Goal: Task Accomplishment & Management: Use online tool/utility

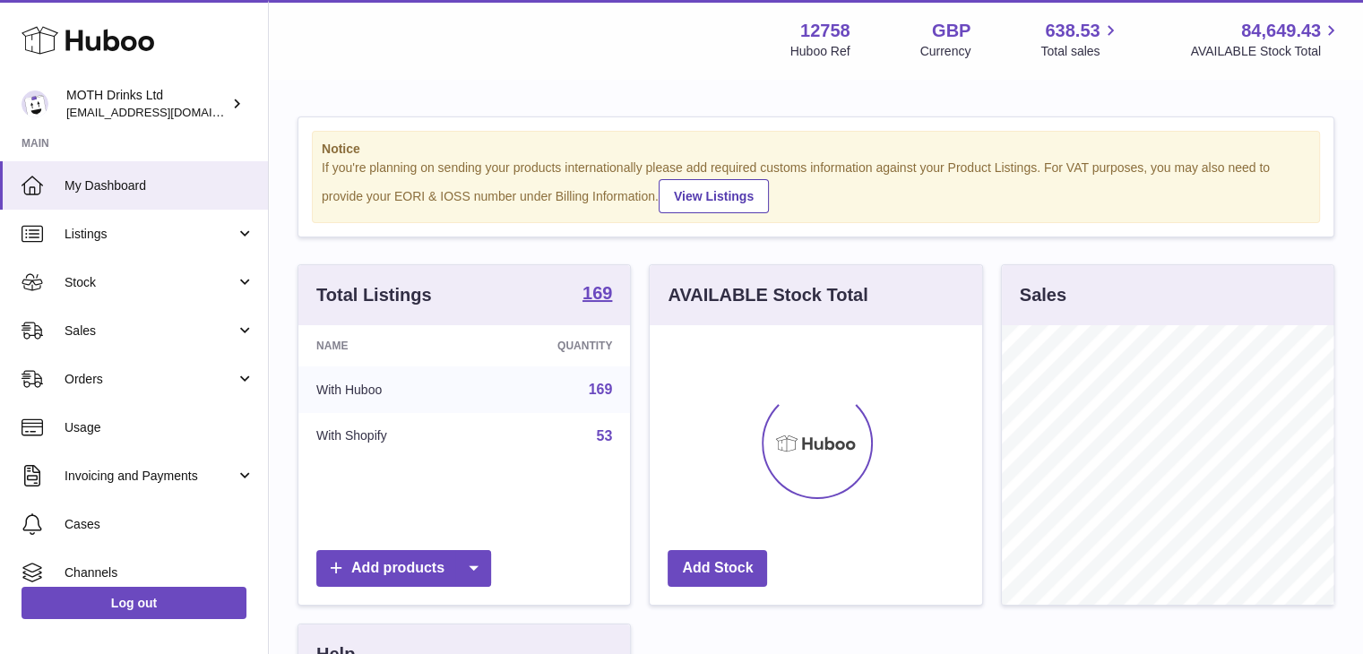
scroll to position [280, 332]
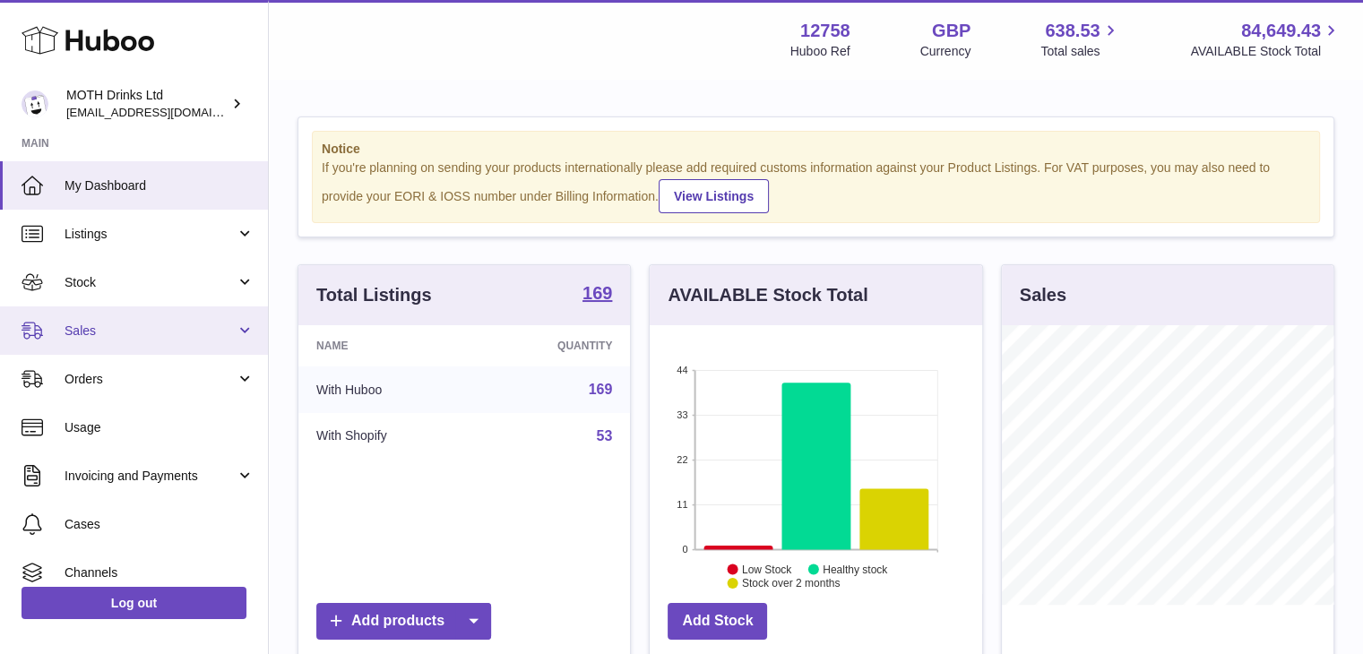
click at [194, 323] on span "Sales" at bounding box center [150, 331] width 171 height 17
click at [177, 323] on span "Sales" at bounding box center [150, 331] width 171 height 17
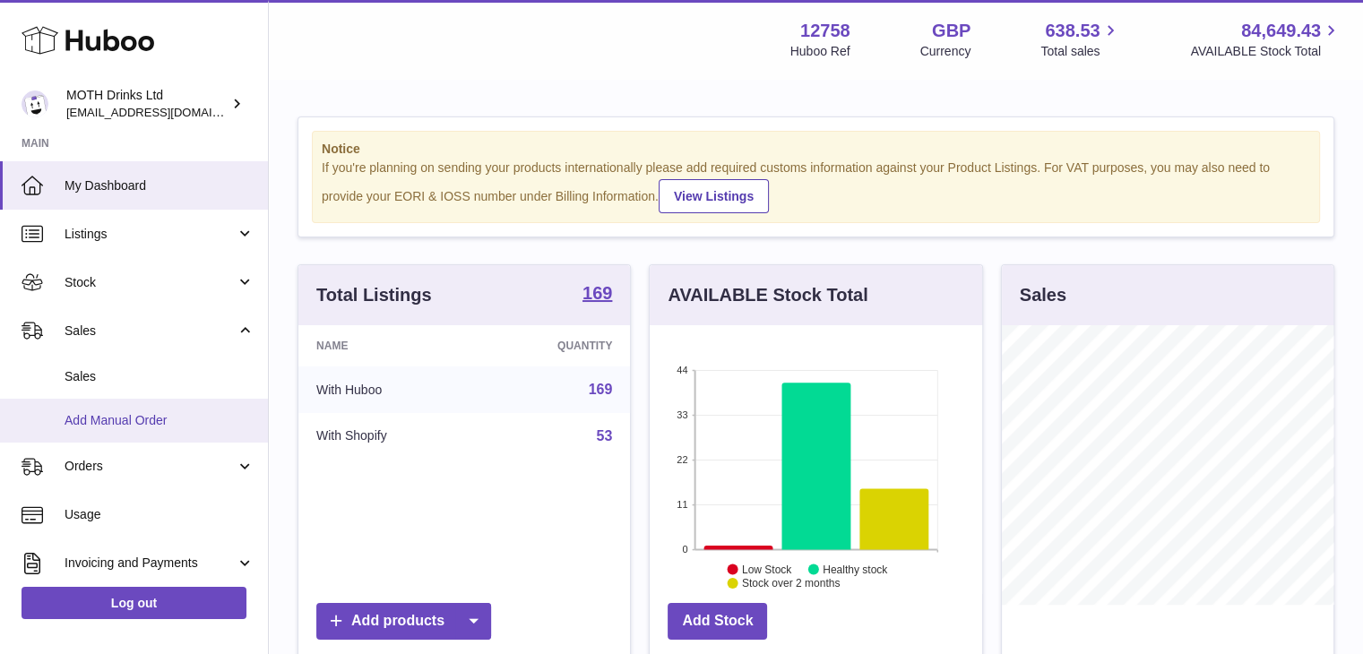
click at [147, 406] on link "Add Manual Order" at bounding box center [134, 421] width 268 height 44
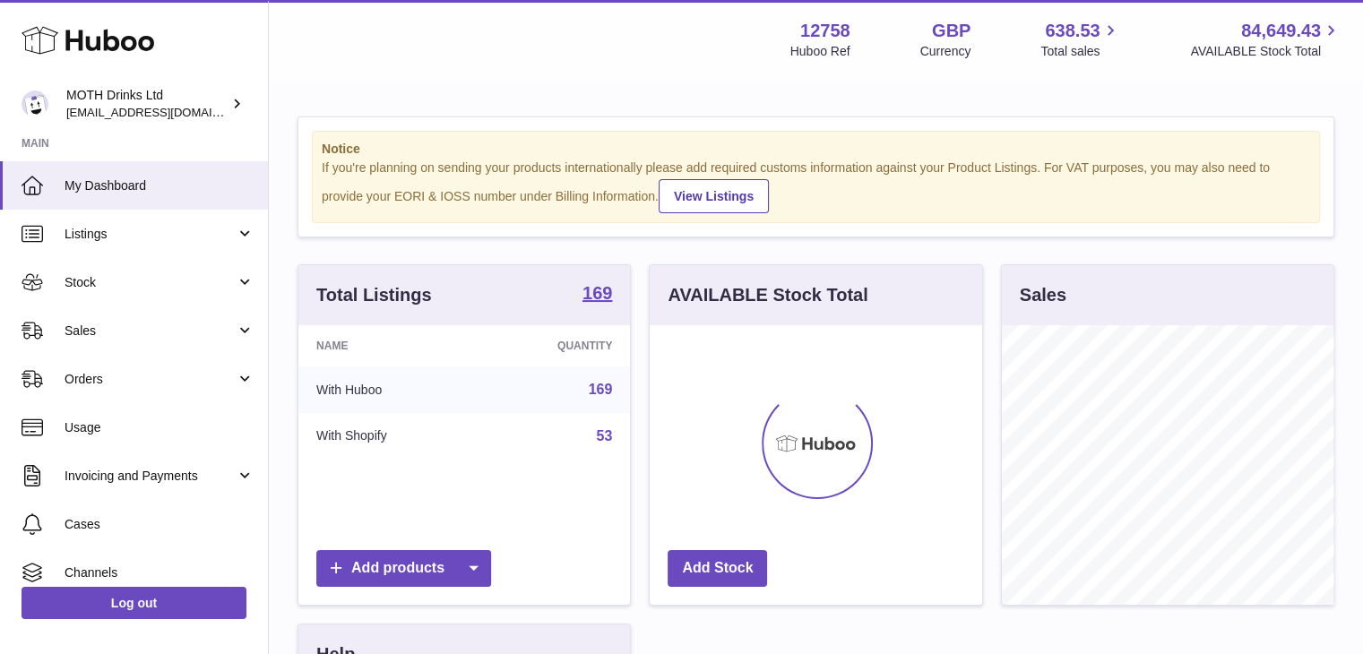
scroll to position [280, 332]
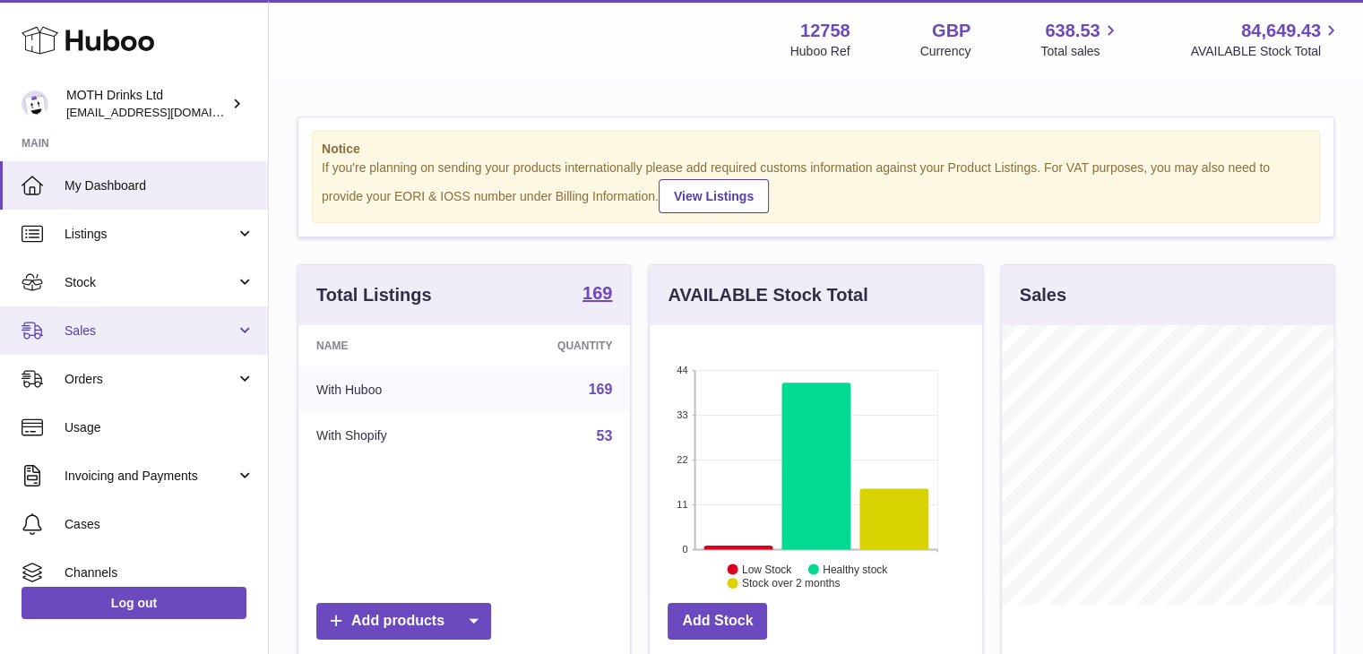
click at [160, 320] on link "Sales" at bounding box center [134, 330] width 268 height 48
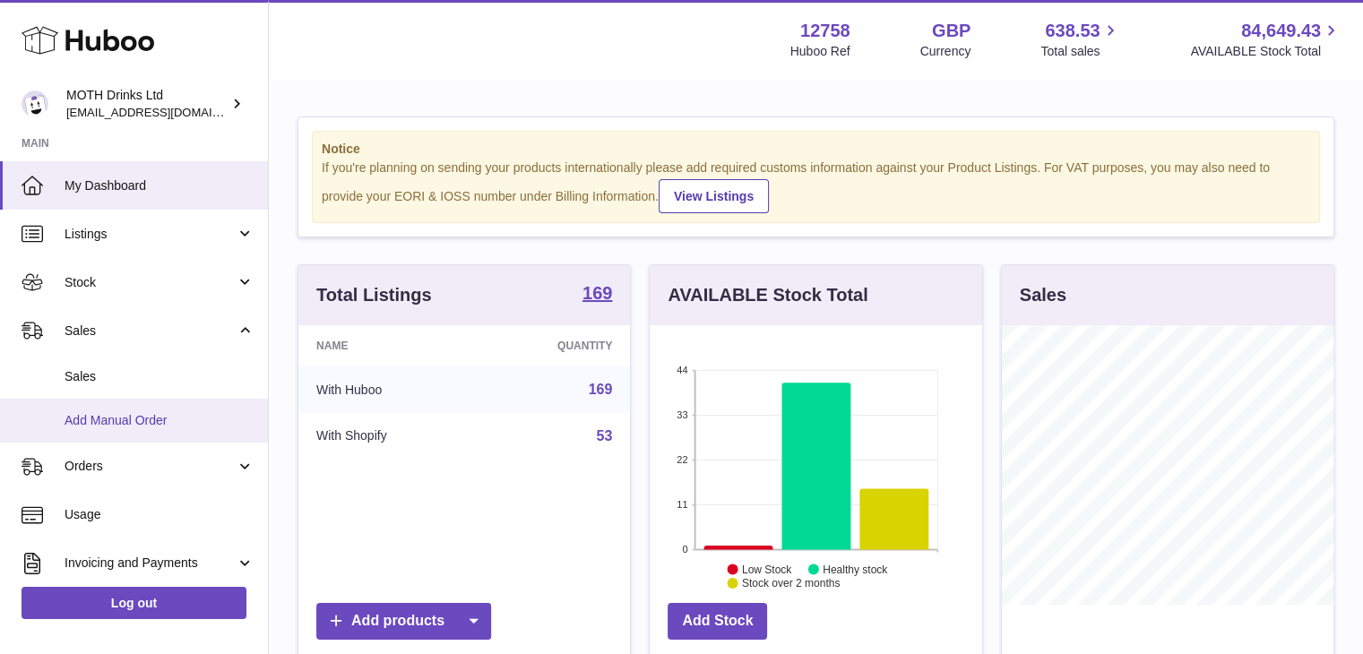
click at [143, 412] on span "Add Manual Order" at bounding box center [160, 420] width 190 height 17
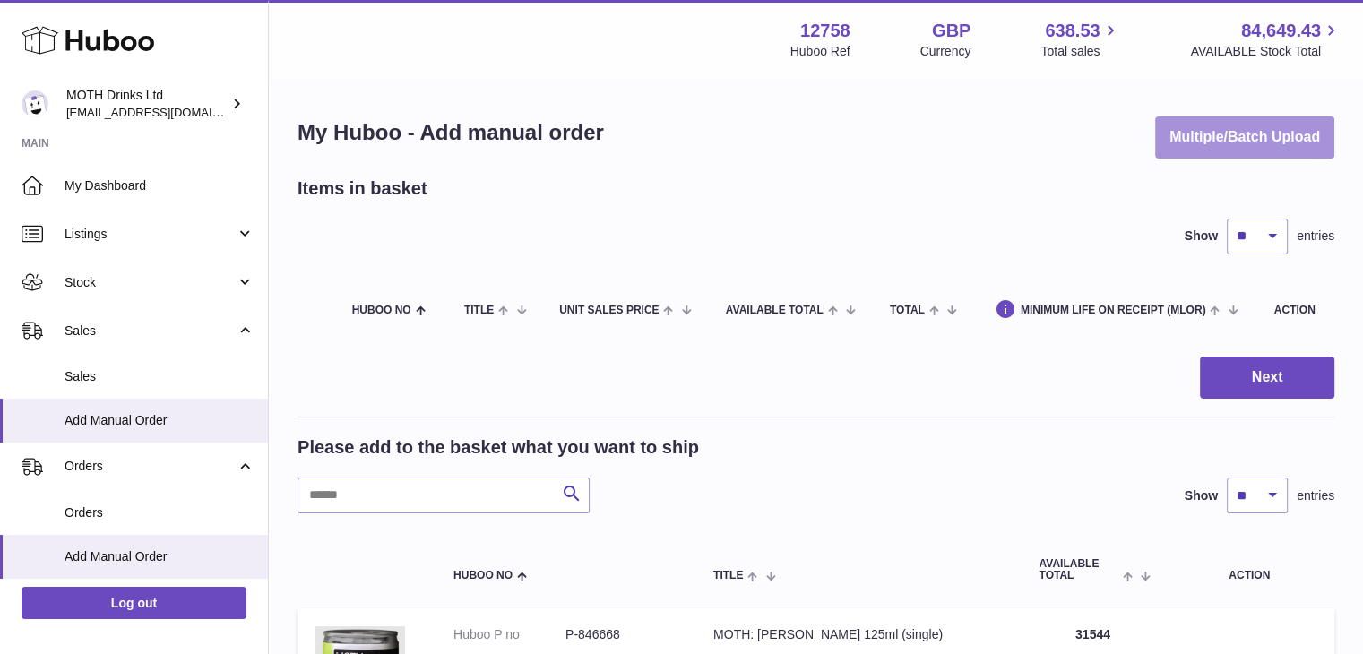
click at [1192, 144] on button "Multiple/Batch Upload" at bounding box center [1244, 137] width 179 height 42
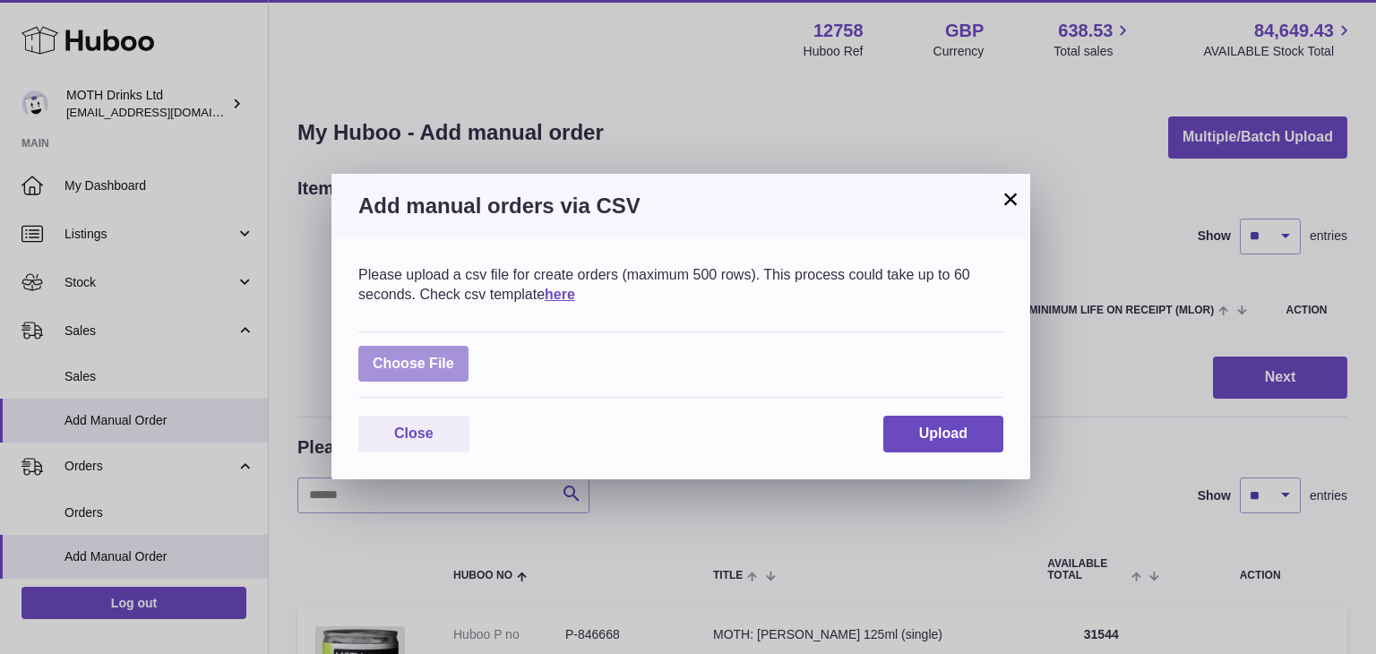
click at [449, 363] on label at bounding box center [413, 364] width 110 height 37
click at [454, 356] on input "file" at bounding box center [454, 355] width 1 height 1
type input "**********"
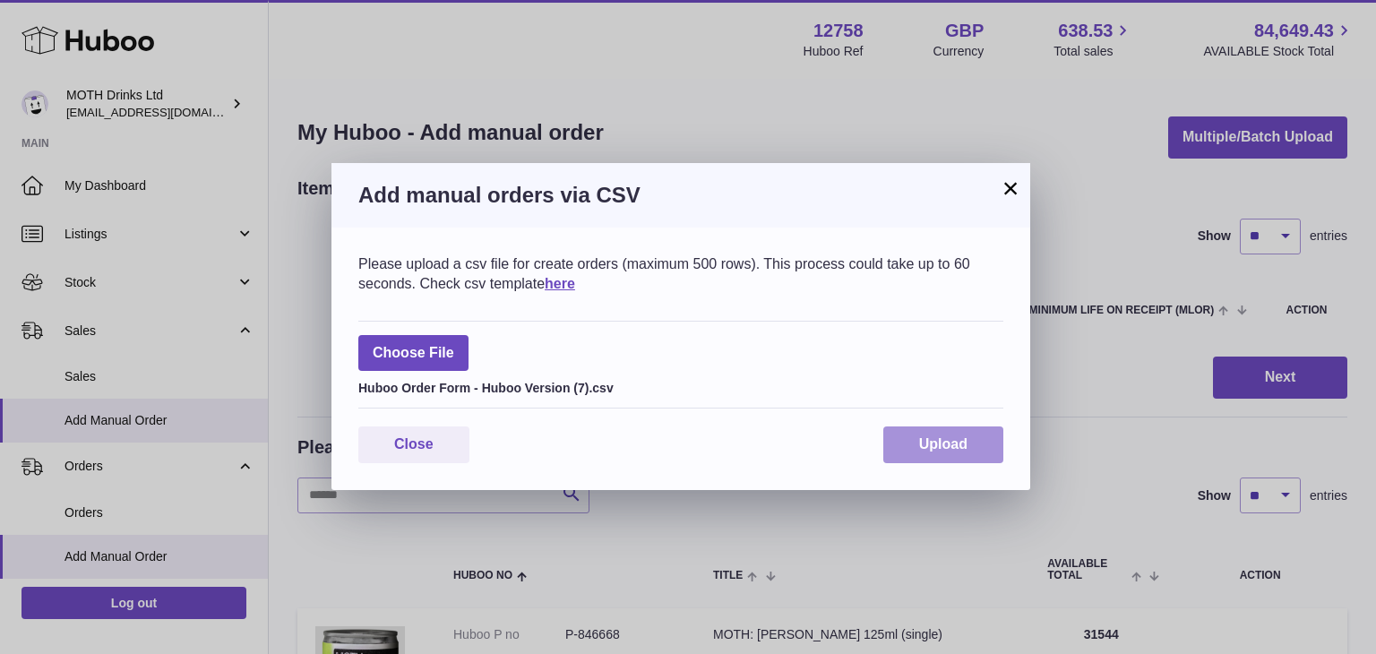
click at [924, 446] on span "Upload" at bounding box center [943, 443] width 48 height 15
